Goal: Navigation & Orientation: Understand site structure

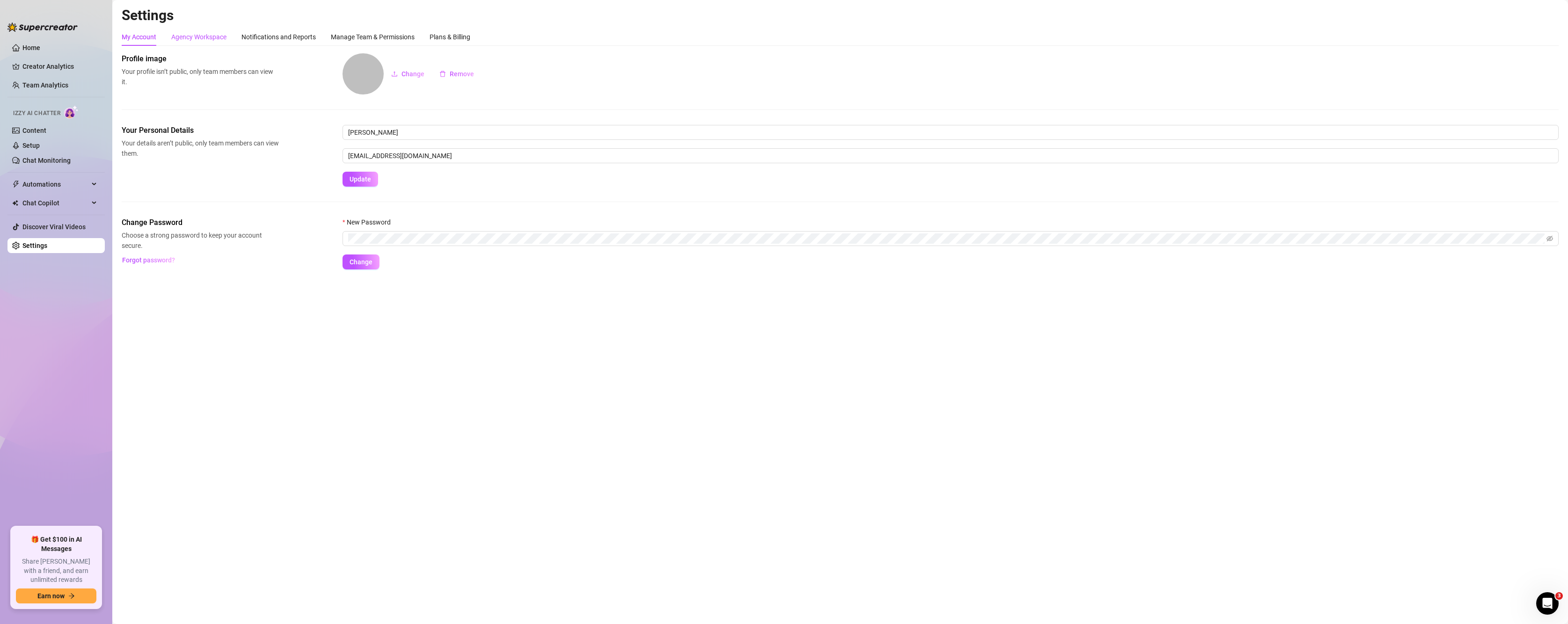
click at [214, 33] on div "Agency Workspace" at bounding box center [198, 37] width 55 height 10
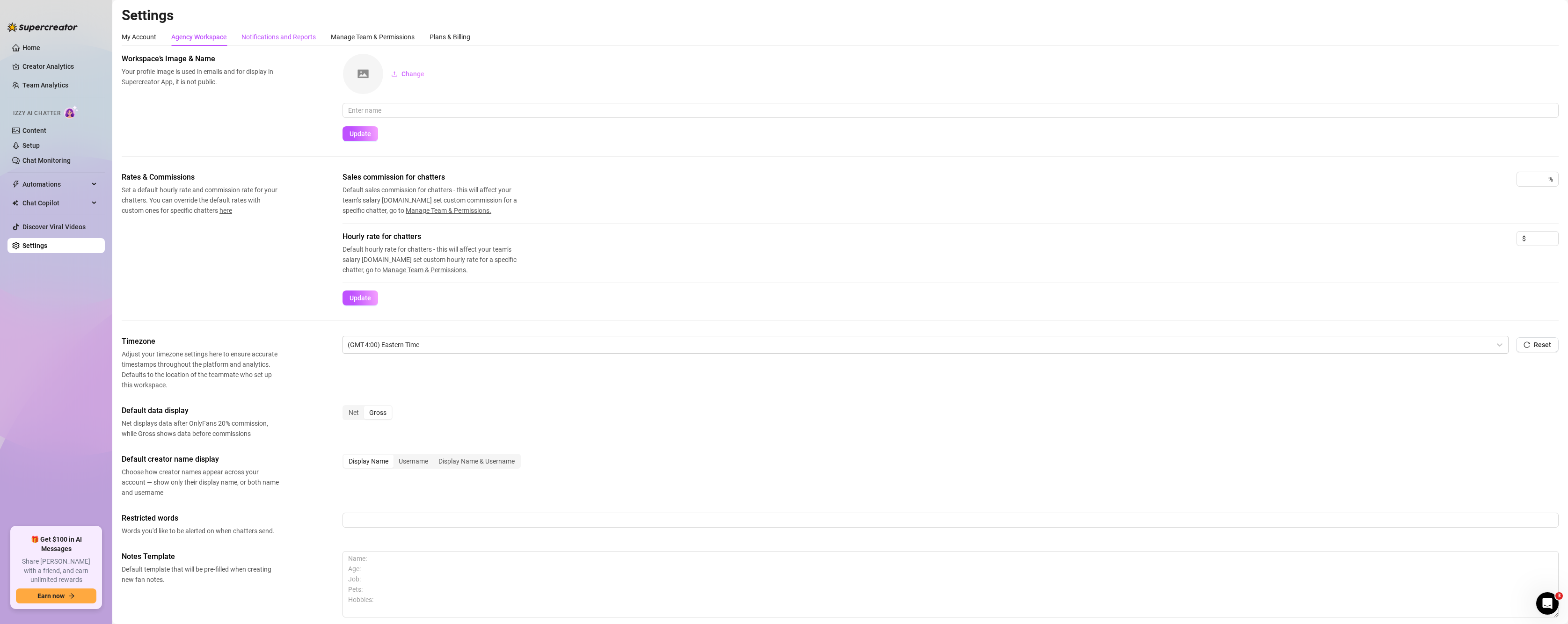
click at [273, 36] on div "Notifications and Reports" at bounding box center [279, 37] width 74 height 10
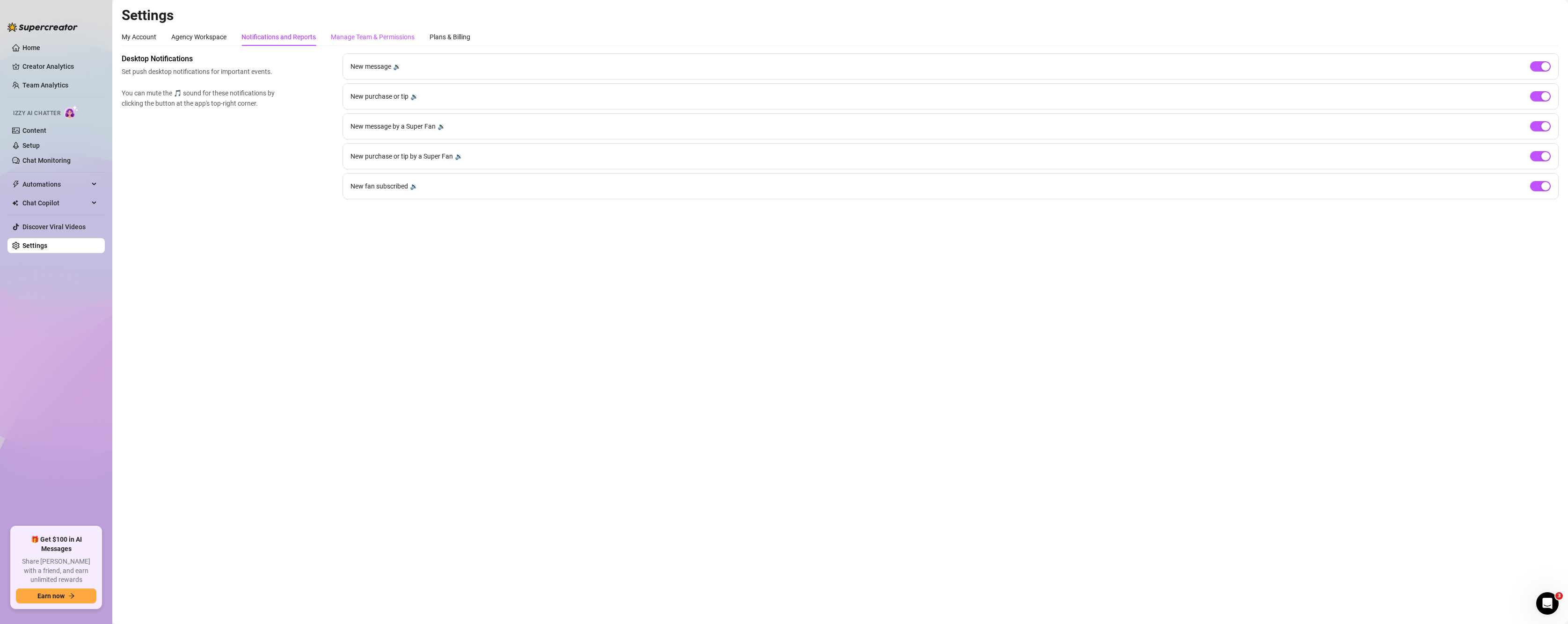
click at [352, 34] on div "Manage Team & Permissions" at bounding box center [373, 37] width 84 height 10
click at [454, 36] on div "Plans & Billing" at bounding box center [450, 37] width 41 height 10
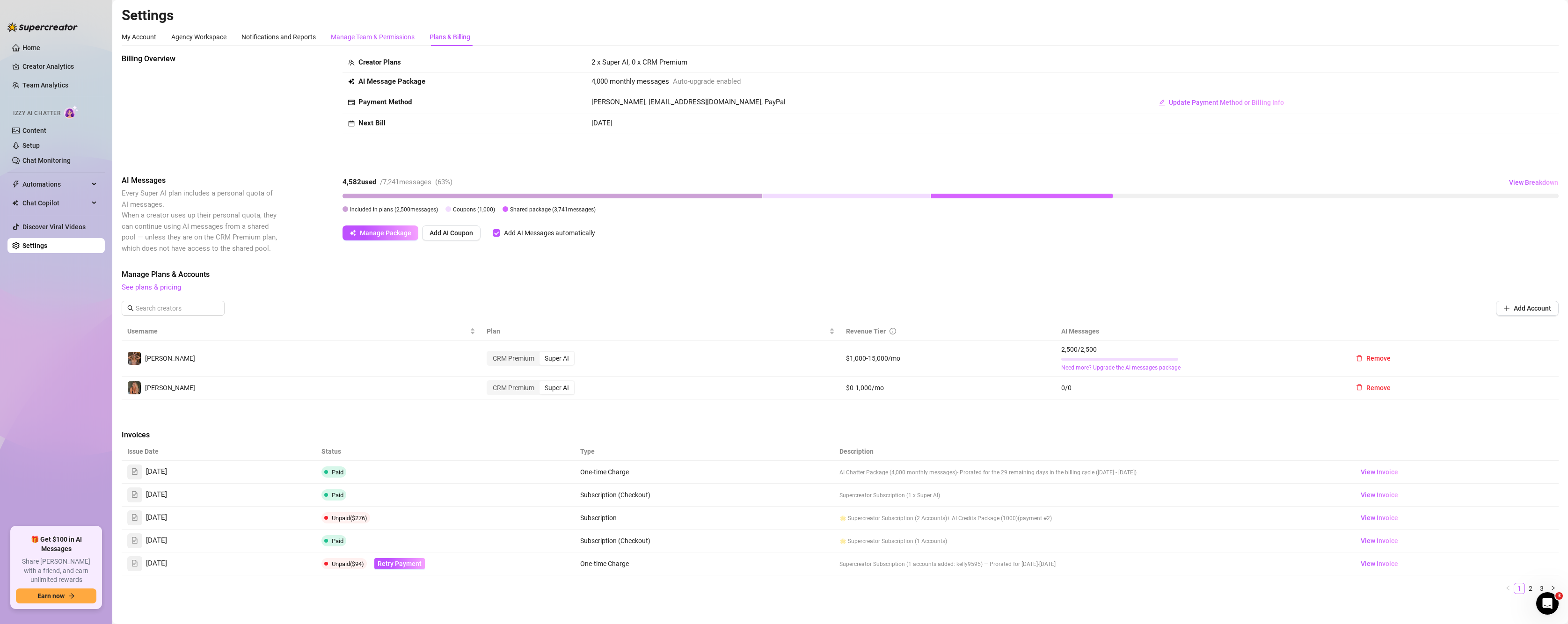
click at [398, 40] on div "Manage Team & Permissions" at bounding box center [373, 37] width 84 height 10
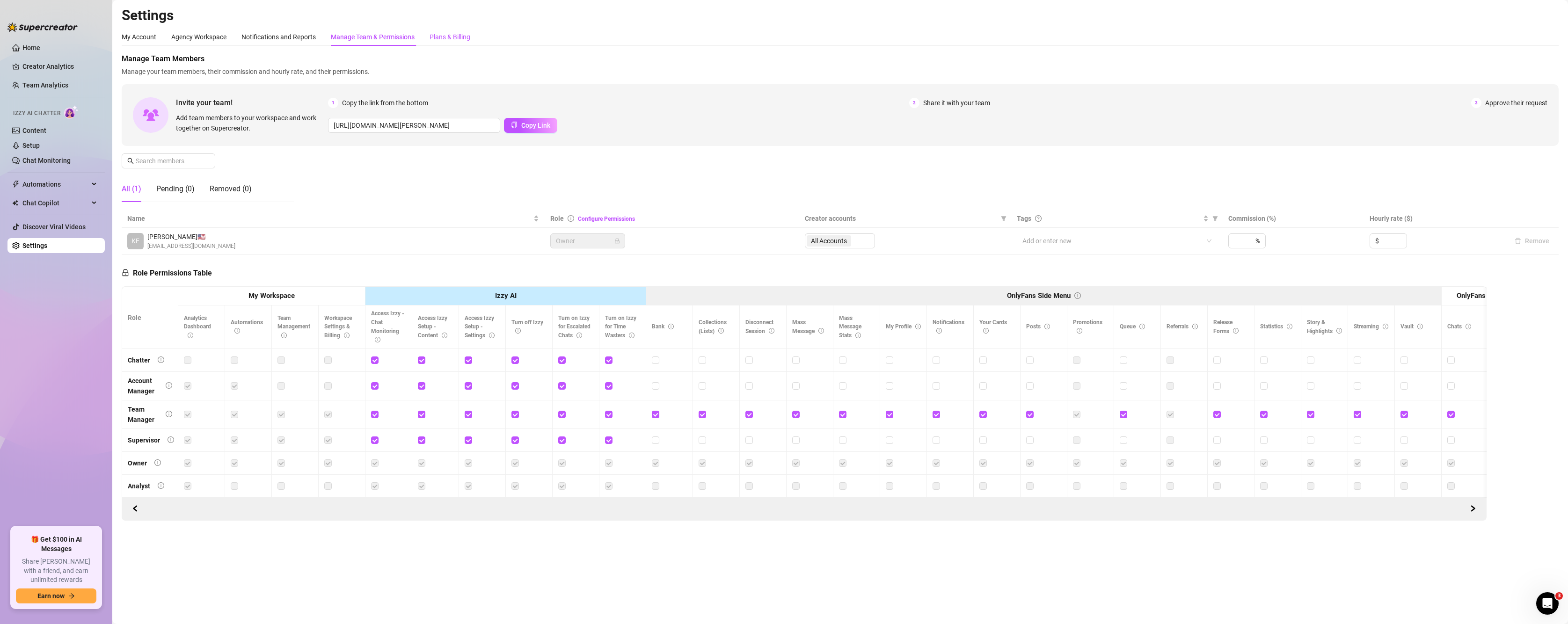
click at [460, 38] on div "Plans & Billing" at bounding box center [450, 37] width 41 height 10
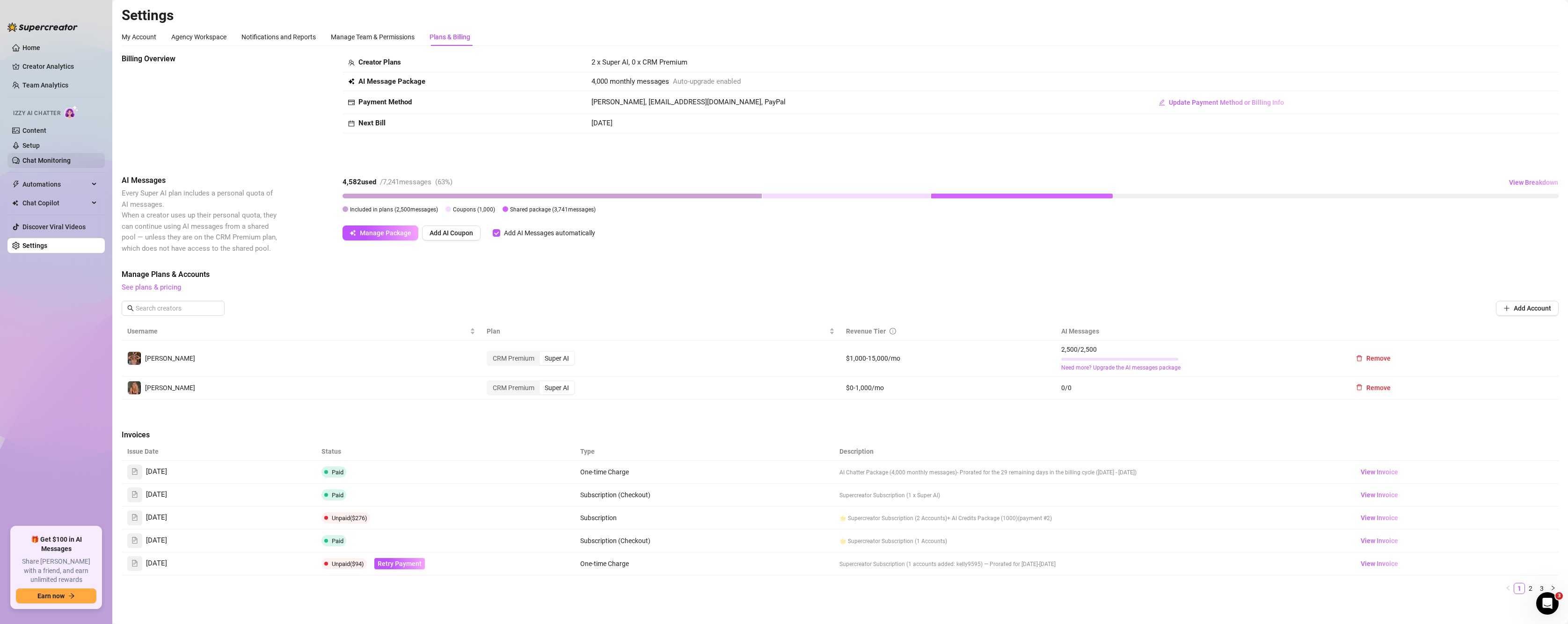
click at [71, 161] on link "Chat Monitoring" at bounding box center [46, 161] width 48 height 7
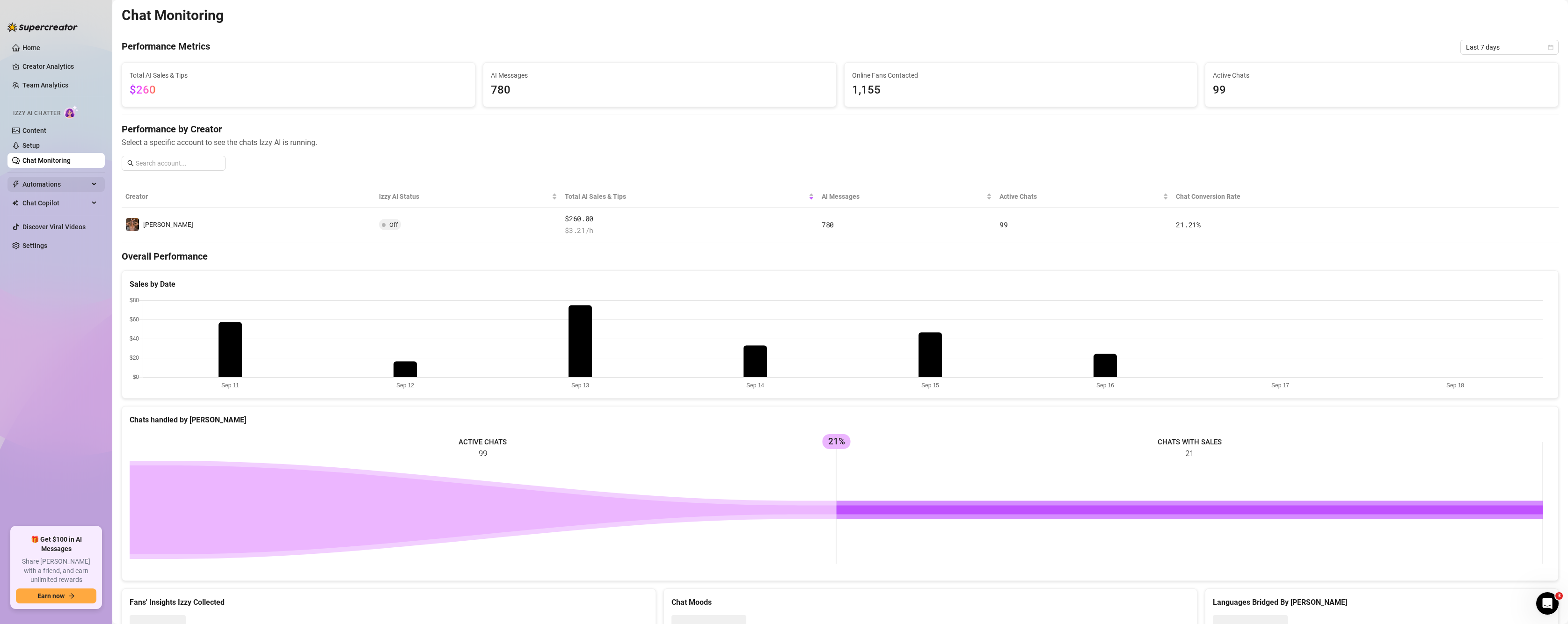
click at [79, 185] on span "Automations" at bounding box center [55, 184] width 66 height 15
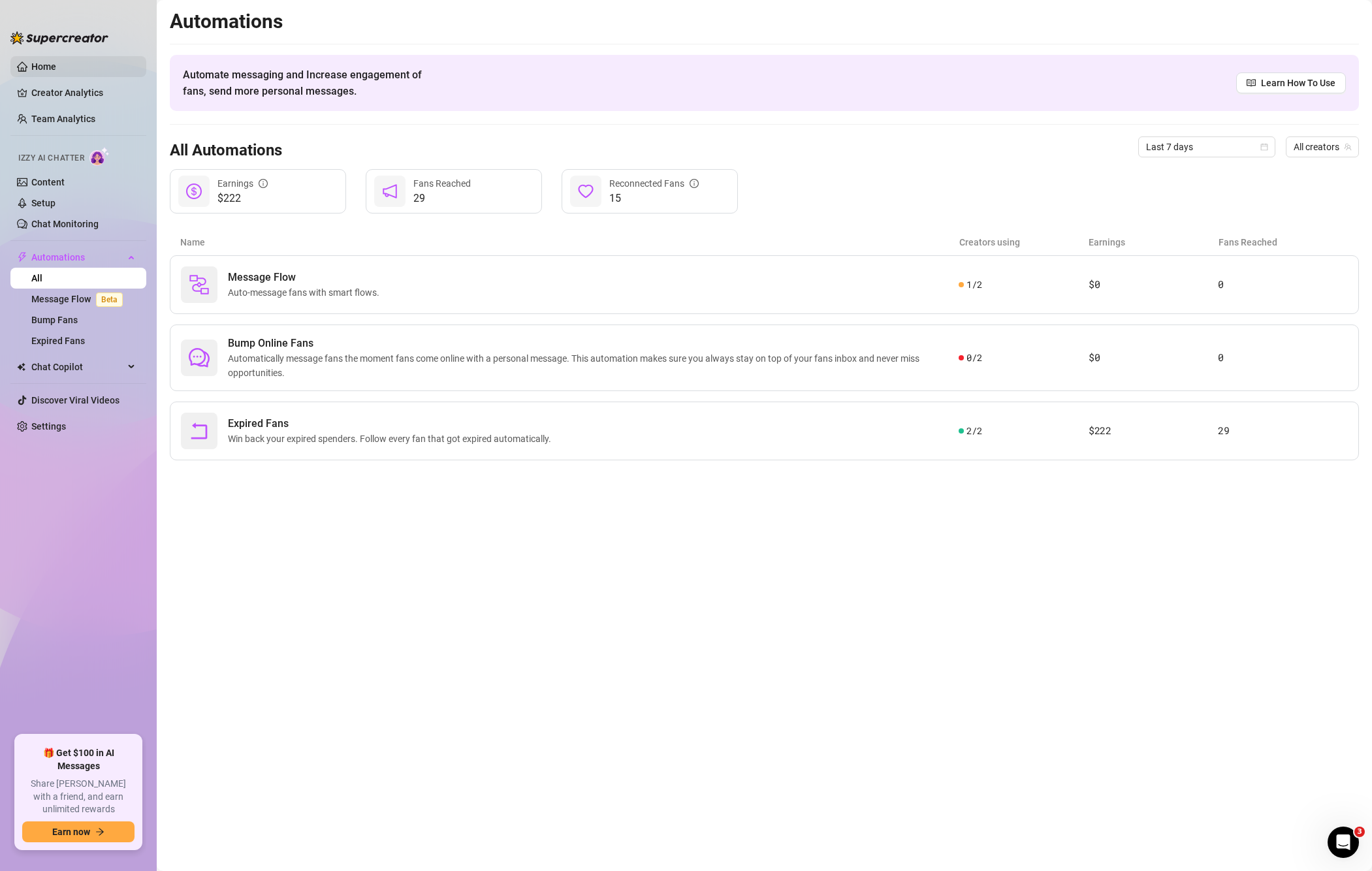
click at [46, 67] on link "Home" at bounding box center [43, 66] width 25 height 10
